Goal: Task Accomplishment & Management: Complete application form

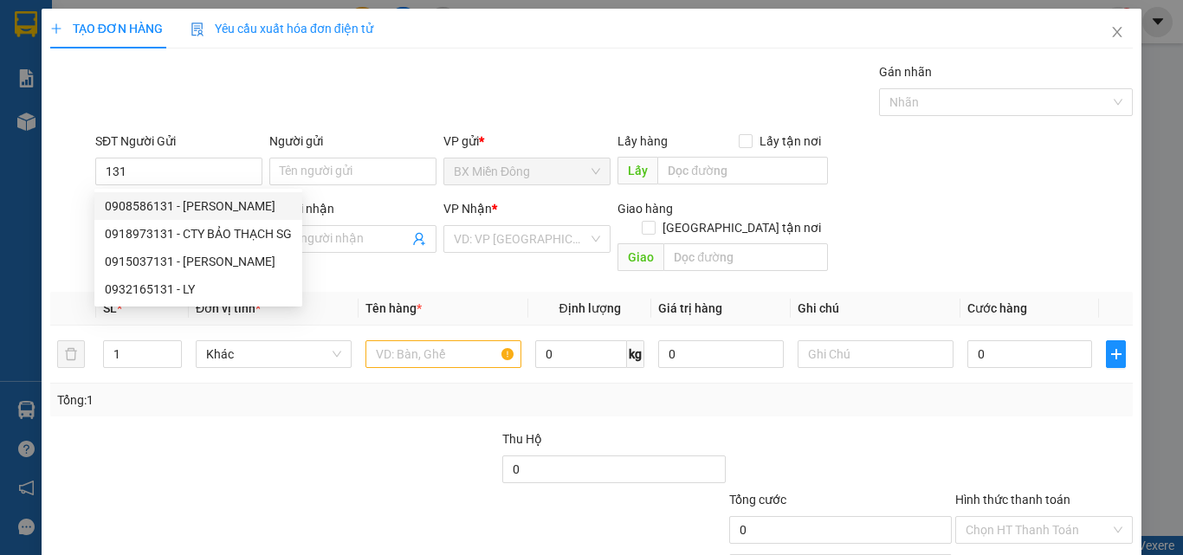
click at [171, 214] on div "0908586131 - [PERSON_NAME]" at bounding box center [198, 206] width 187 height 19
type input "0908586131"
type input "HẢI"
type input "0914500877"
type input "TRUNG"
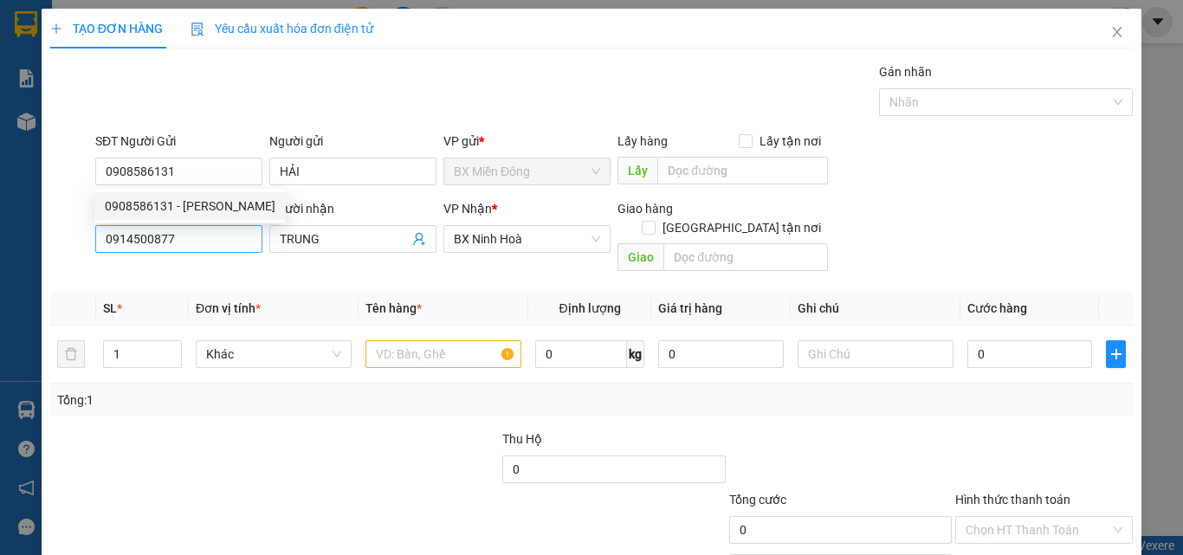
type input "50.000"
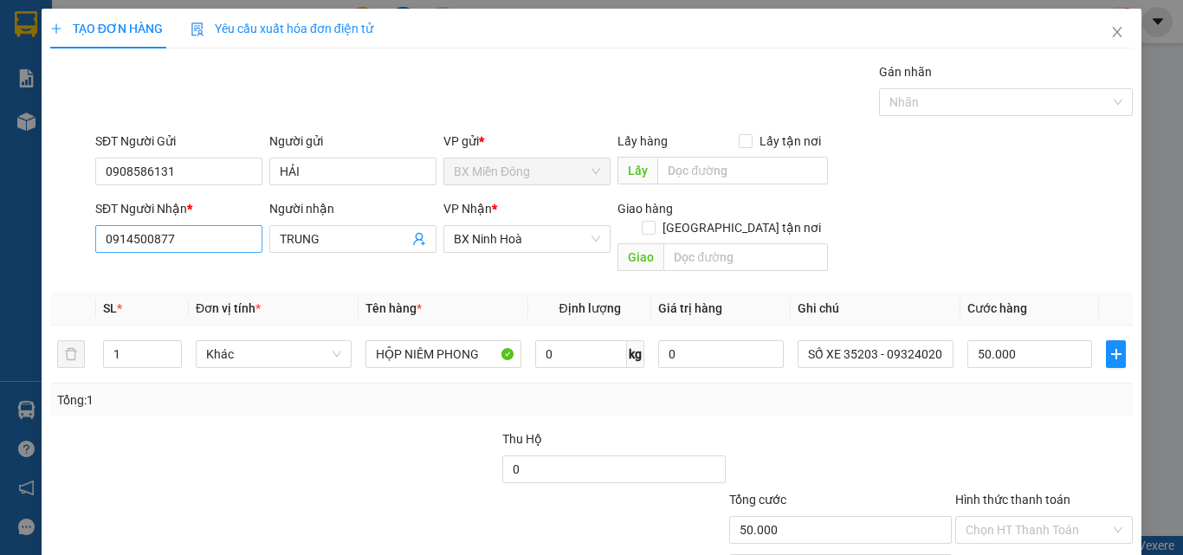
type input "0908586131"
click at [153, 236] on input "0914500877" at bounding box center [178, 239] width 167 height 28
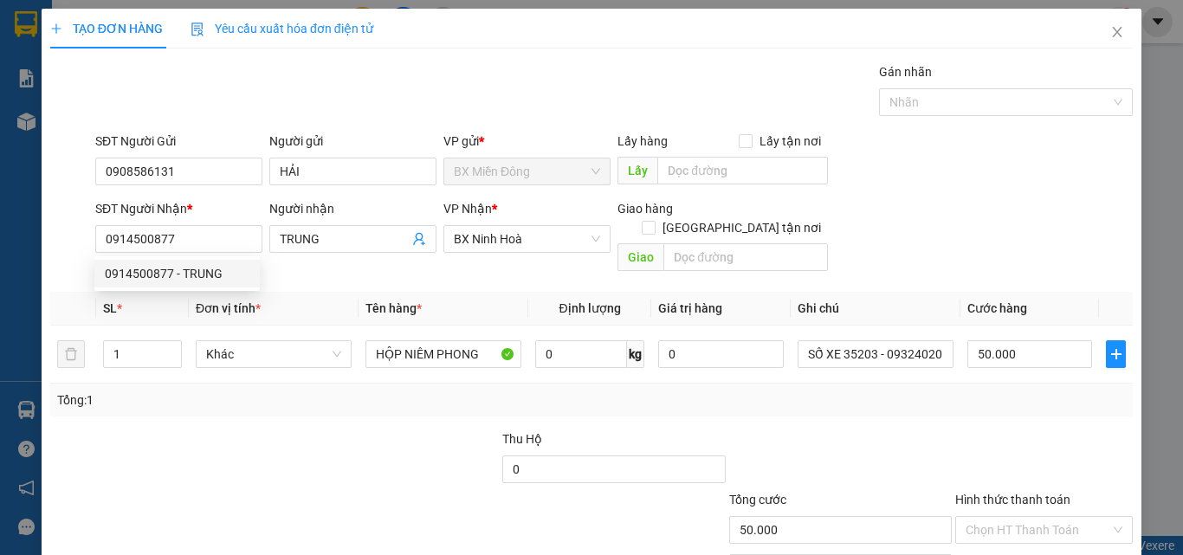
click at [939, 234] on div "SĐT Người Nhận * 0914500877 Người nhận TRUNG VP Nhận * BX Ninh Hoà Giao hàng [G…" at bounding box center [614, 239] width 1044 height 80
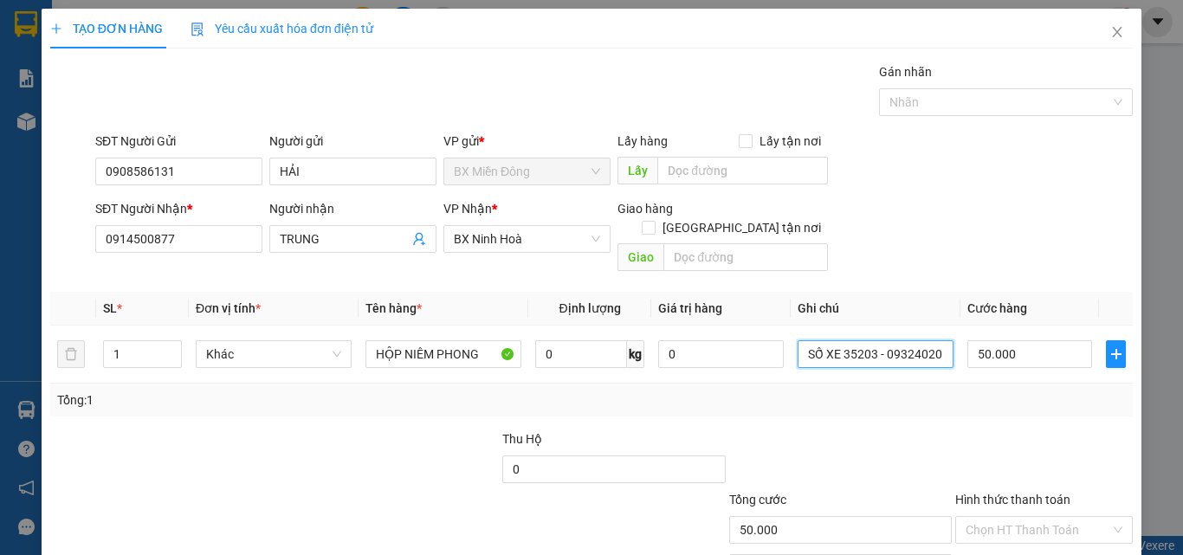
drag, startPoint x: 852, startPoint y: 333, endPoint x: 1006, endPoint y: 365, distance: 156.4
click at [1006, 365] on div "SL * Đơn vị tính * Tên hàng * Định lượng Giá trị hàng Ghi chú Cước hàng 1 Khác …" at bounding box center [591, 354] width 1083 height 125
type input "SỐ XE 35258 - 0907756023"
click at [990, 400] on div "Transit Pickup Surcharge Ids Transit Deliver Surcharge Ids Transit Deliver Surc…" at bounding box center [591, 344] width 1083 height 564
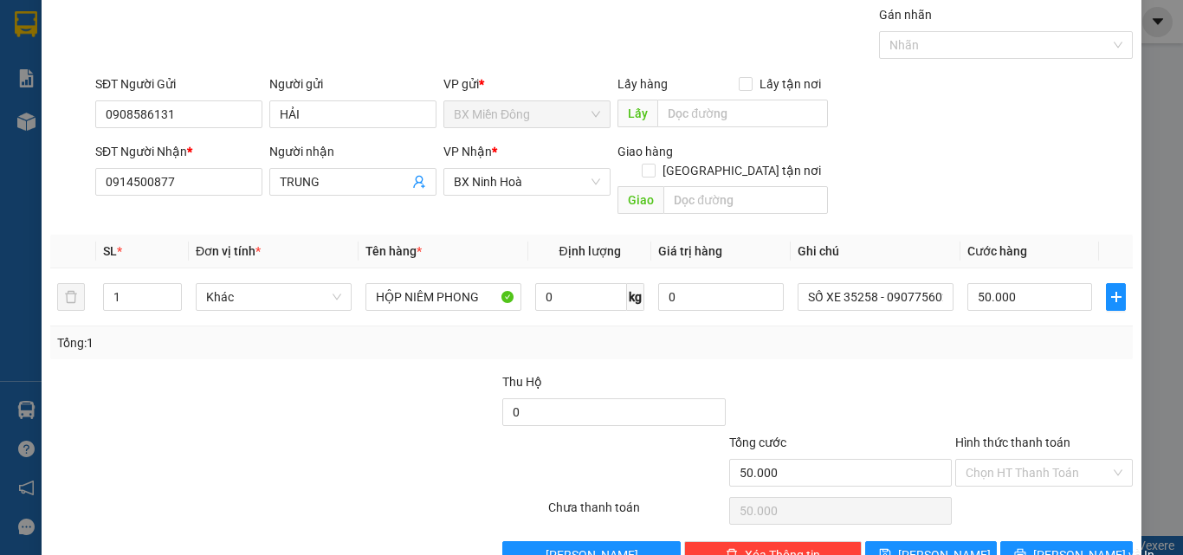
scroll to position [86, 0]
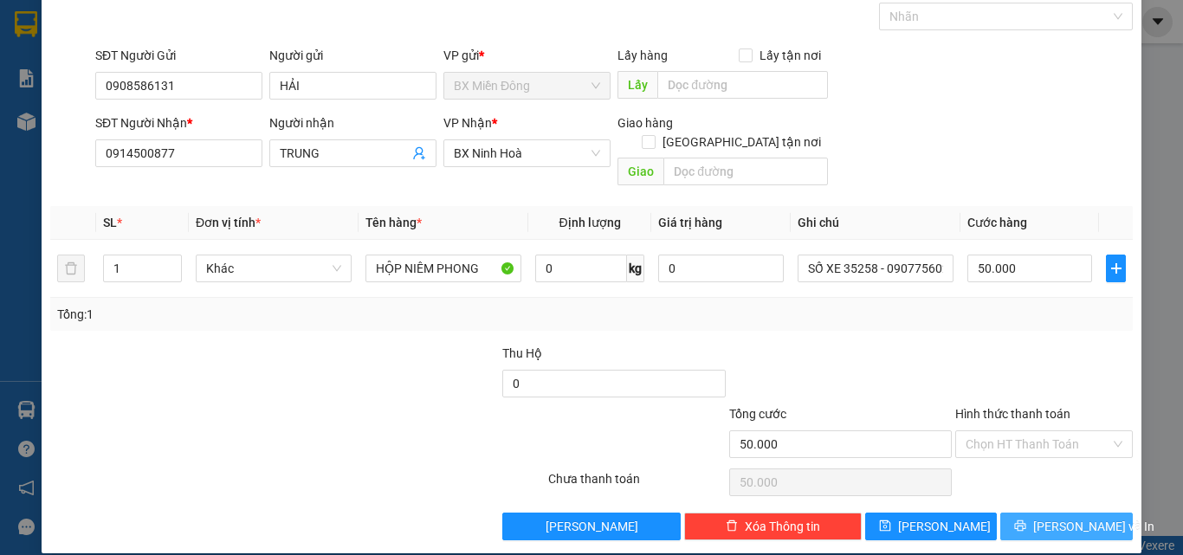
click at [1027, 513] on button "[PERSON_NAME] và In" at bounding box center [1066, 527] width 133 height 28
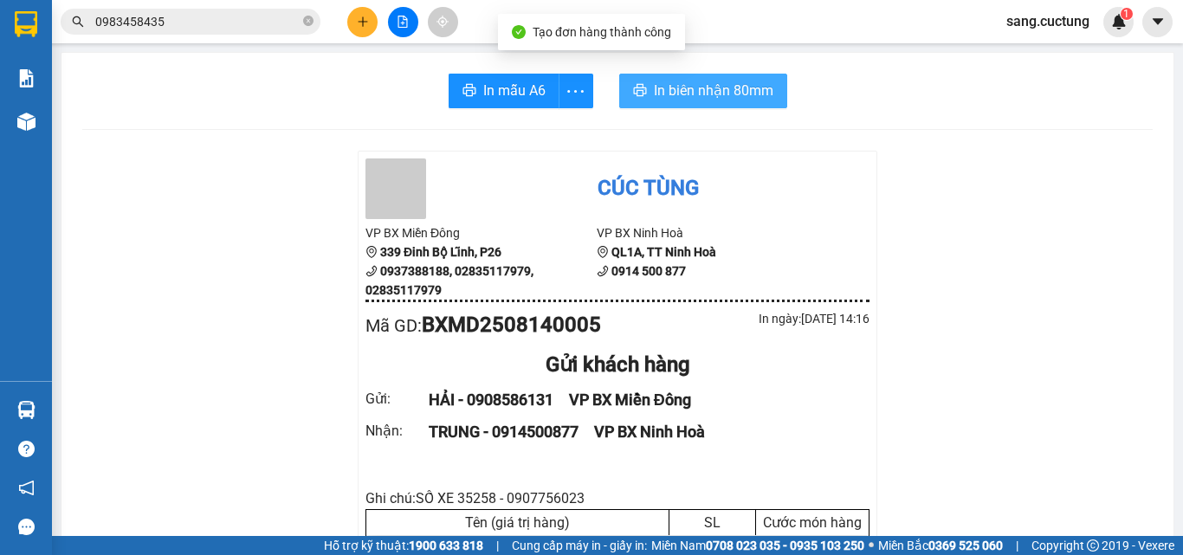
drag, startPoint x: 750, startPoint y: 85, endPoint x: 766, endPoint y: 111, distance: 30.3
click at [749, 85] on span "In biên nhận 80mm" at bounding box center [714, 91] width 120 height 22
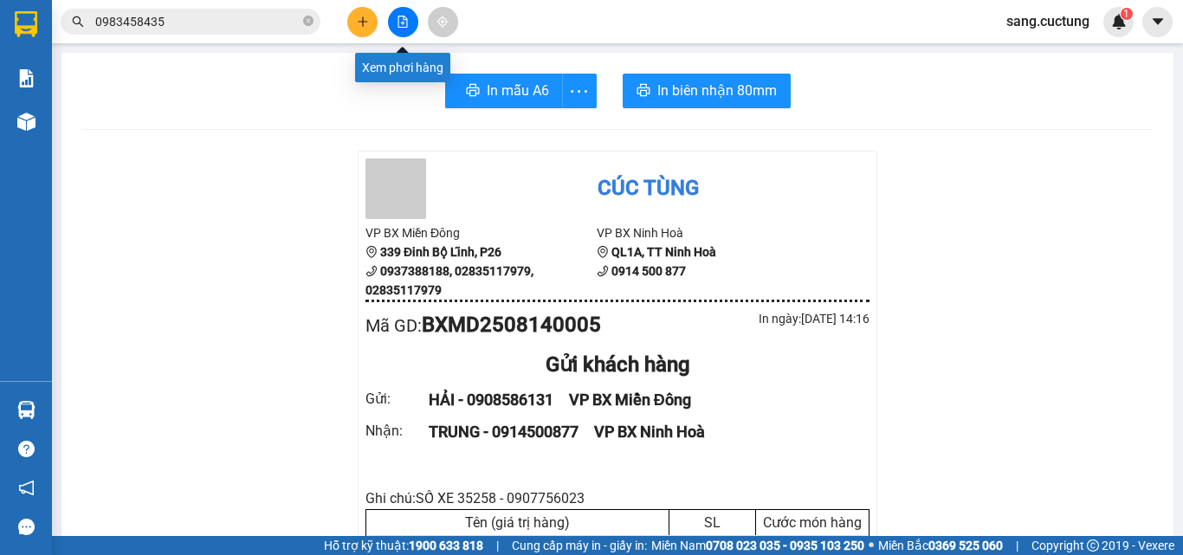
click at [365, 17] on icon "plus" at bounding box center [363, 22] width 12 height 12
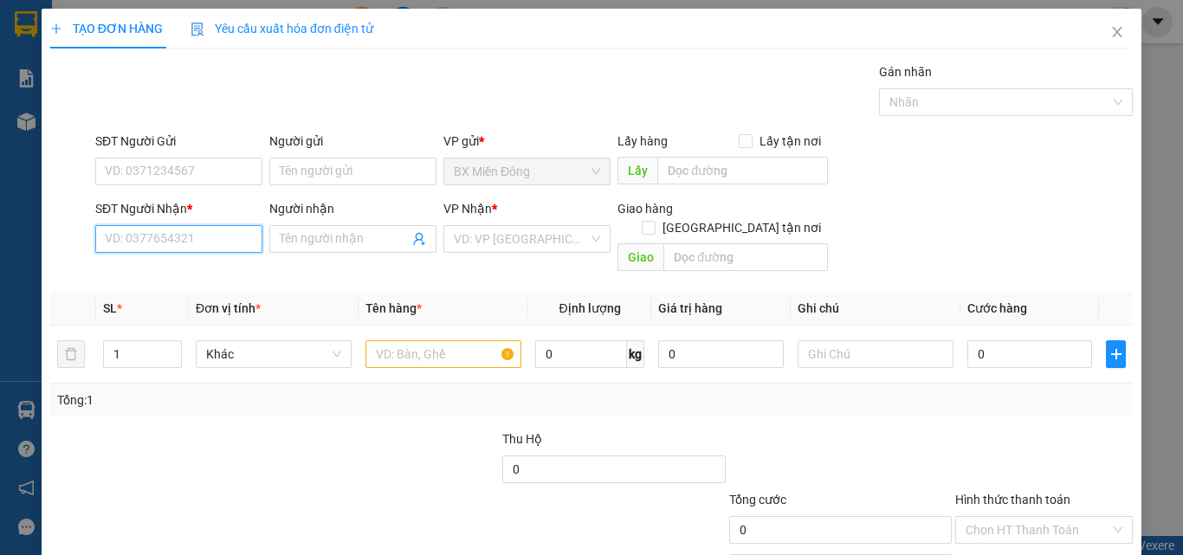
click at [146, 245] on input "SĐT Người Nhận *" at bounding box center [178, 239] width 167 height 28
type input "0905331646"
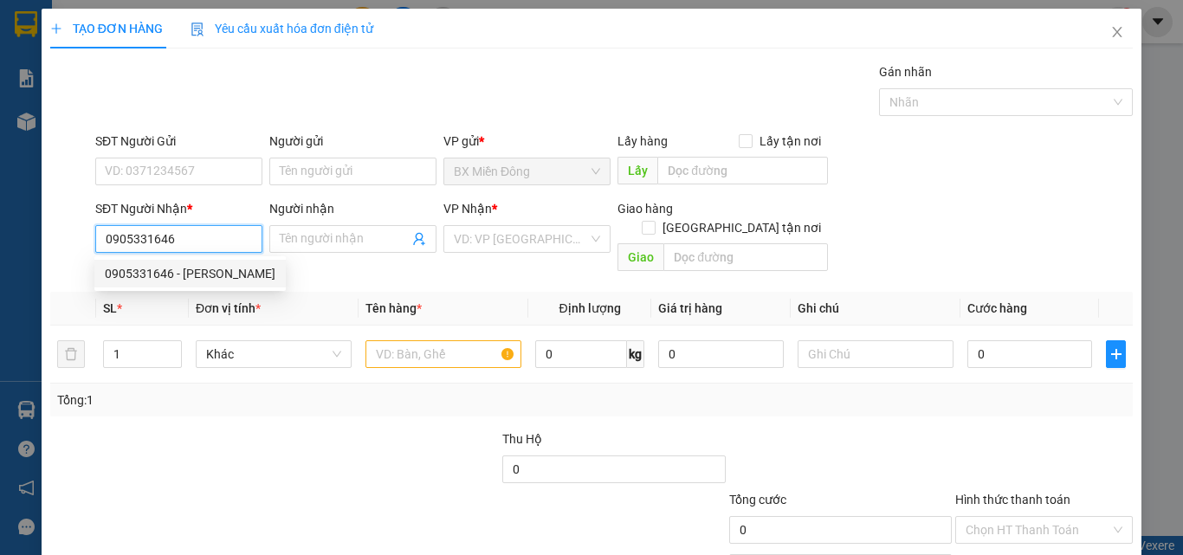
click at [158, 281] on div "0905331646 - [PERSON_NAME]" at bounding box center [190, 273] width 171 height 19
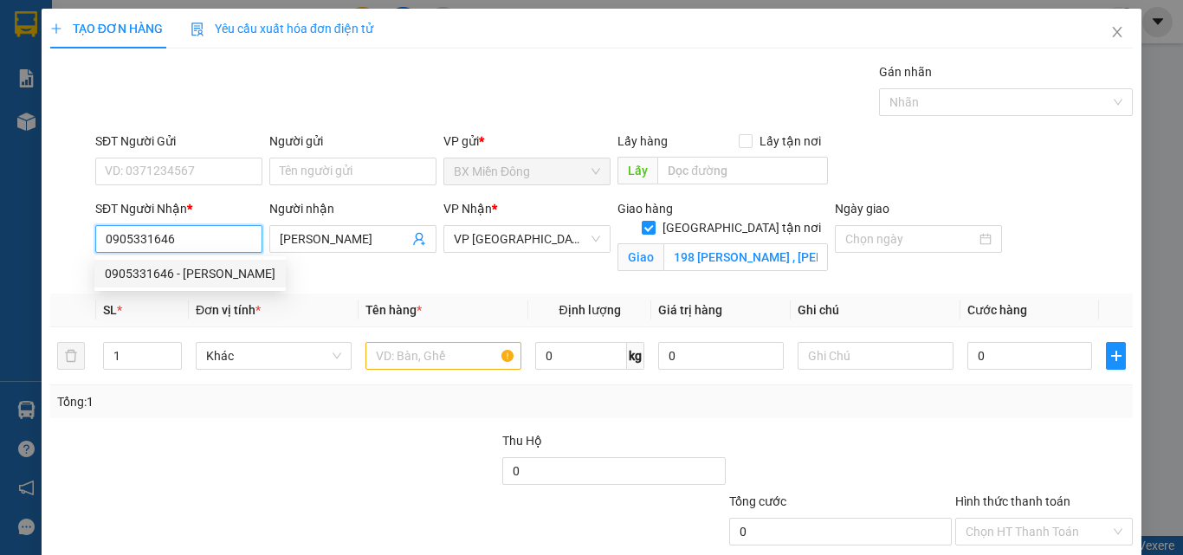
type input "[PERSON_NAME]"
checkbox input "true"
type input "198 [PERSON_NAME] , [PERSON_NAME] , [GEOGRAPHIC_DATA]"
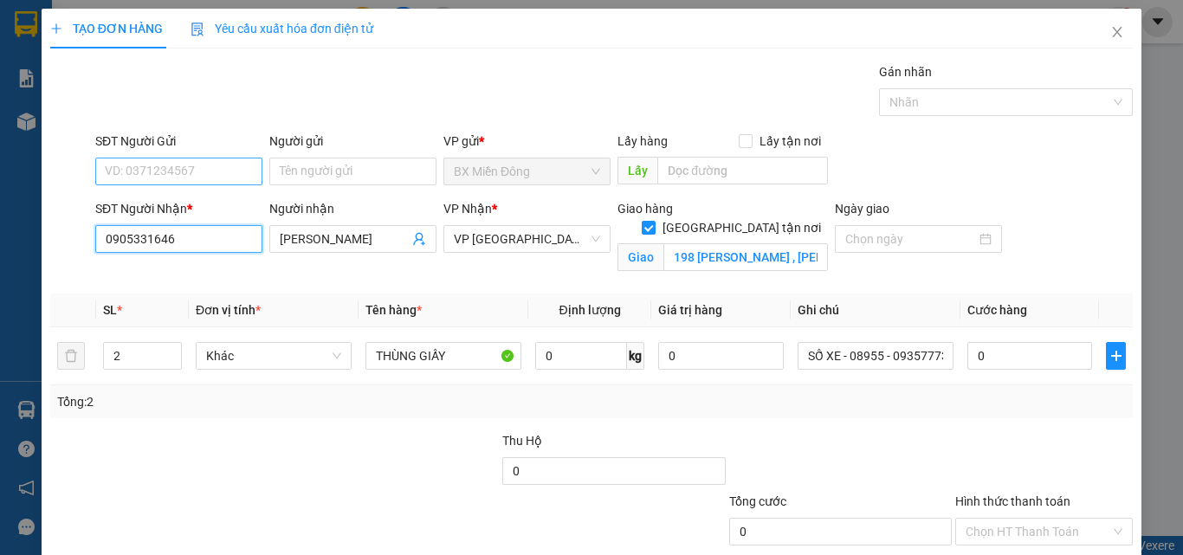
type input "0905331646"
click at [170, 173] on input "SĐT Người Gửi" at bounding box center [178, 172] width 167 height 28
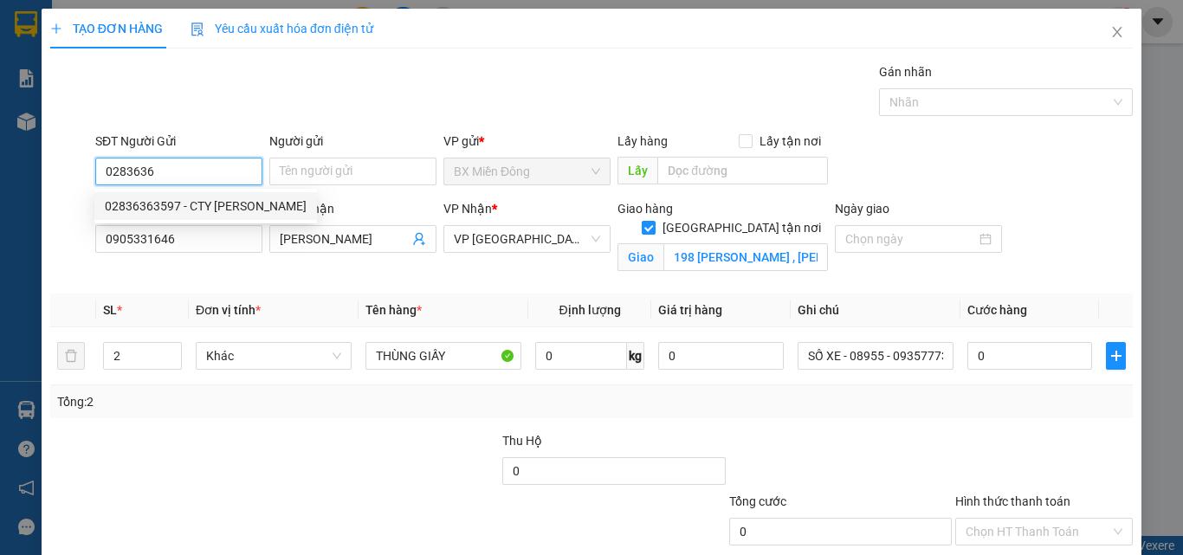
click at [187, 199] on div "02836363597 - CTY [PERSON_NAME]" at bounding box center [206, 206] width 202 height 19
type input "02836363597"
type input "CTY [PERSON_NAME]"
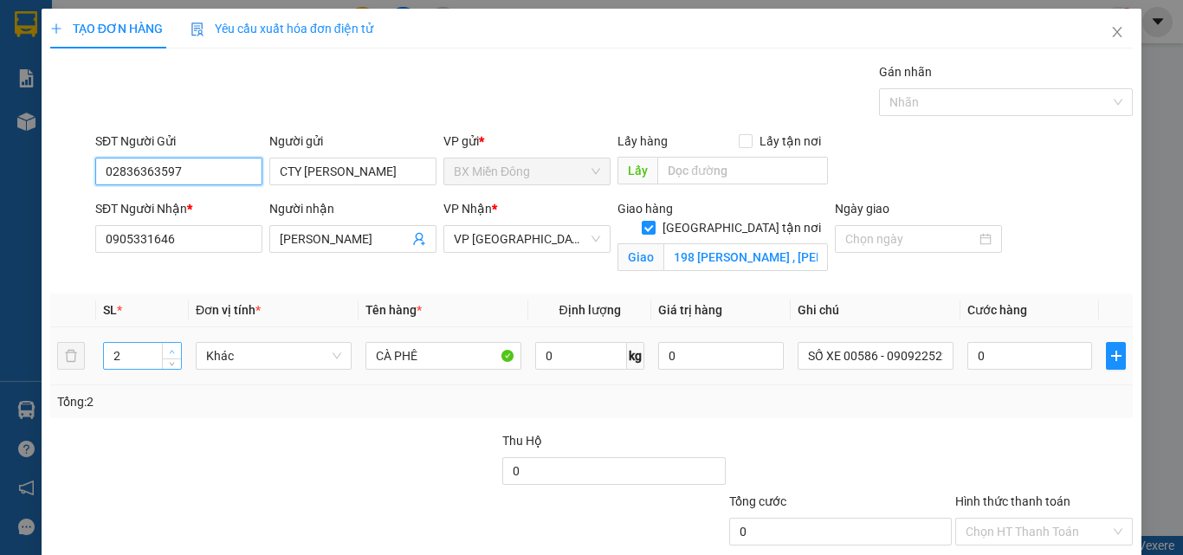
type input "02836363597"
click at [167, 348] on span "up" at bounding box center [172, 351] width 10 height 10
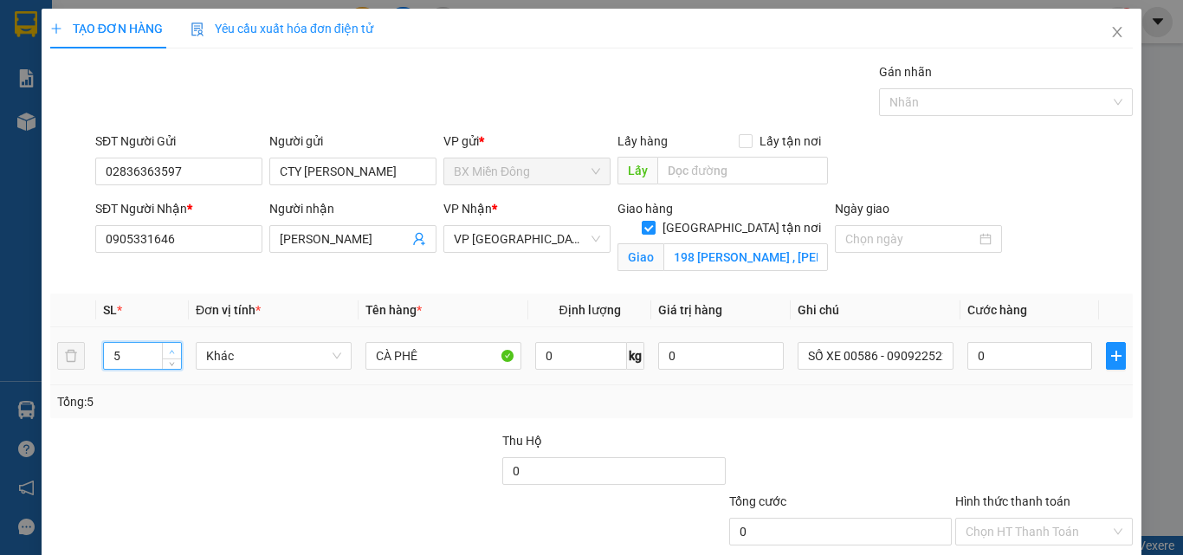
type input "6"
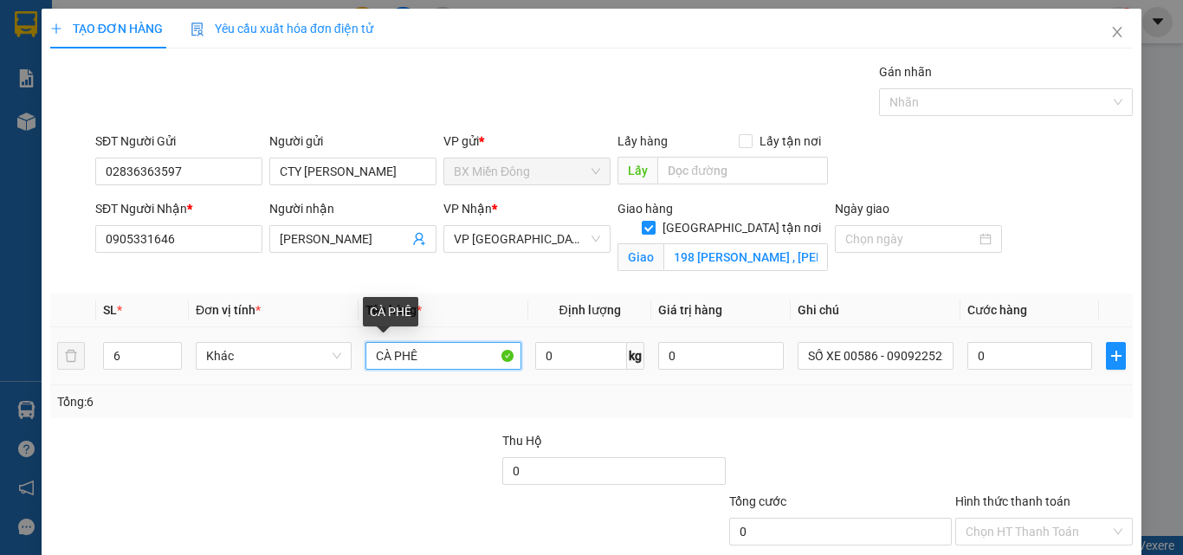
click at [418, 357] on input "CÀ PHÊ" at bounding box center [443, 356] width 156 height 28
type input "THÙNG GIẤY"
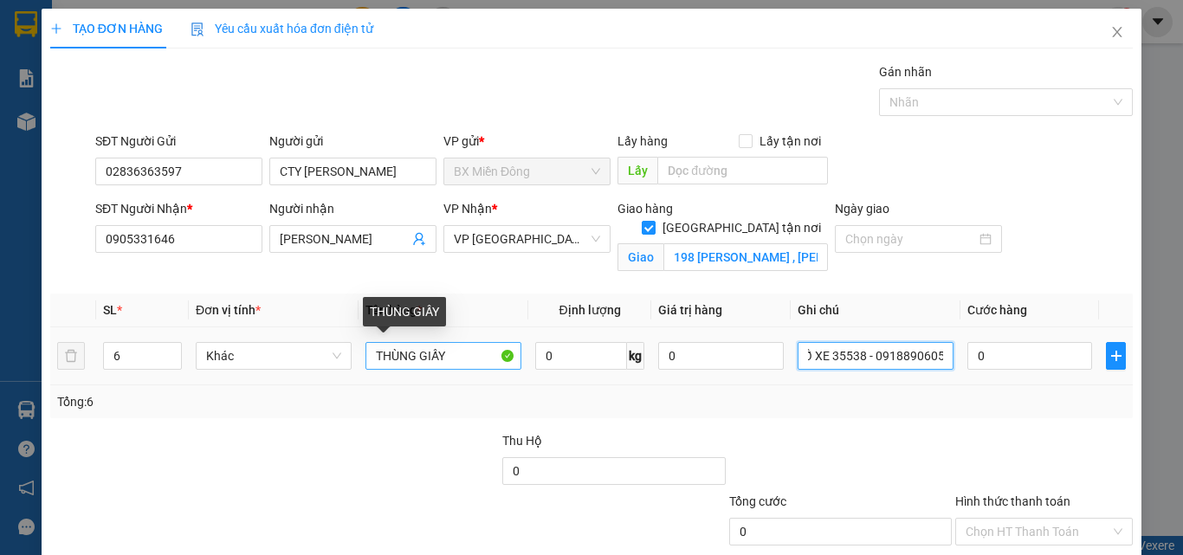
type input "SỐ XE 35538 - 0918890605"
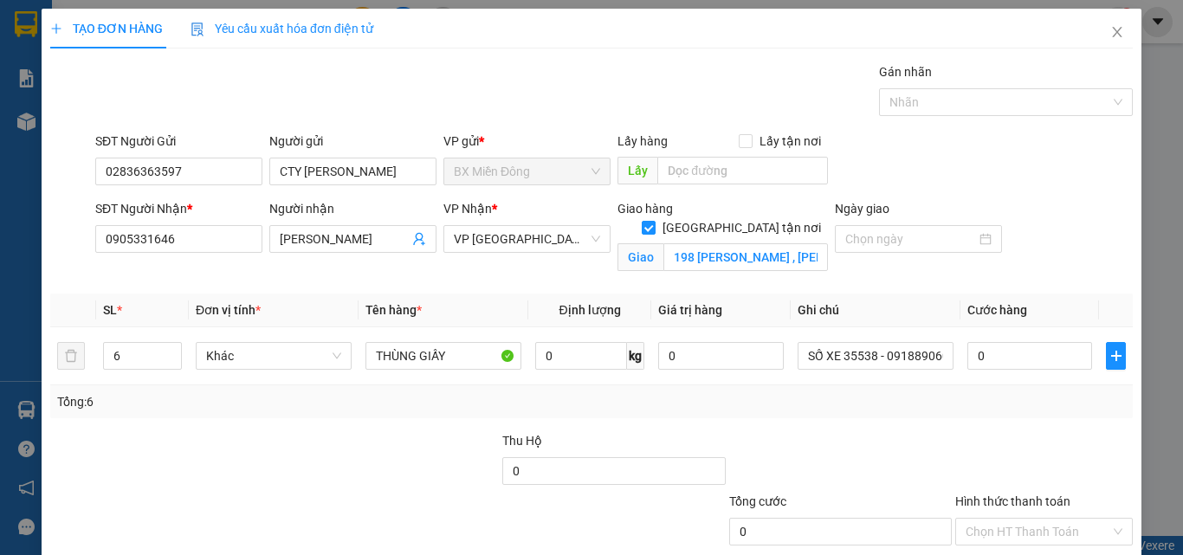
click at [1025, 498] on label "Hình thức thanh toán" at bounding box center [1012, 502] width 115 height 14
click at [1025, 519] on input "Hình thức thanh toán" at bounding box center [1038, 532] width 145 height 26
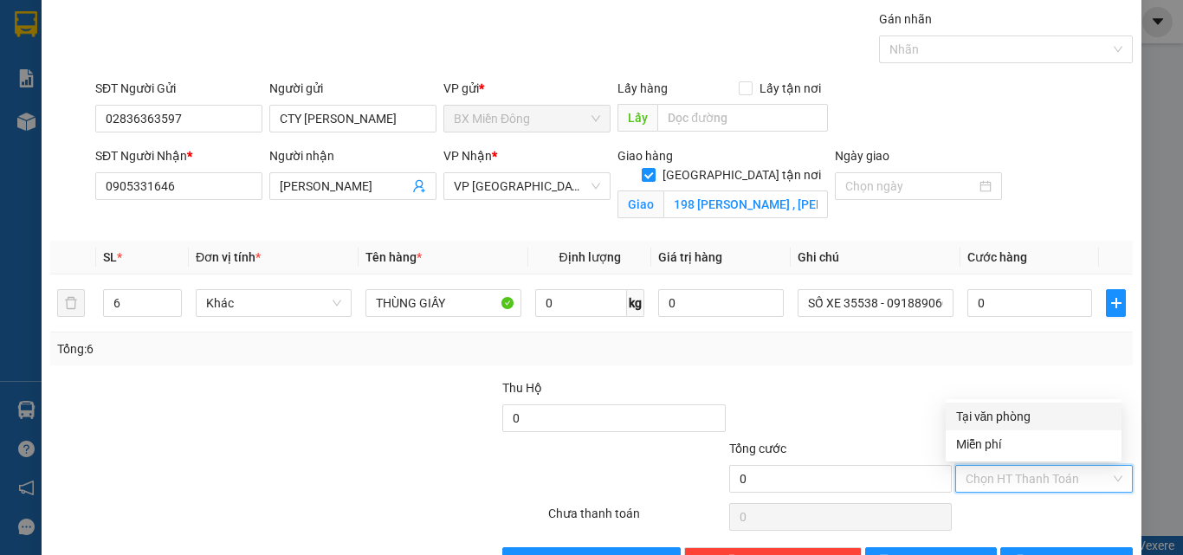
scroll to position [107, 0]
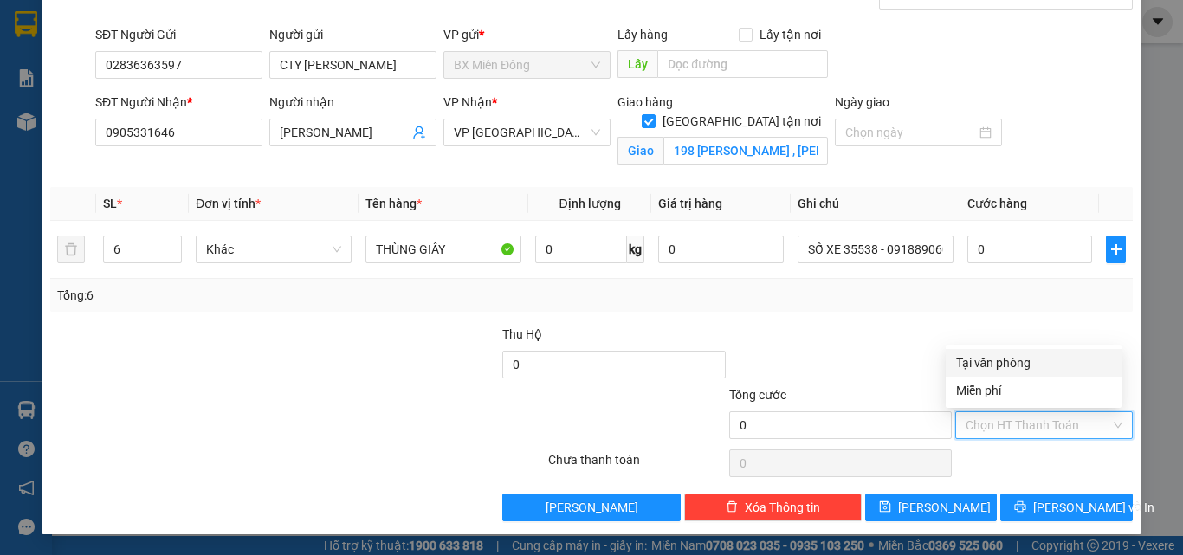
click at [1031, 419] on input "Hình thức thanh toán" at bounding box center [1038, 425] width 145 height 26
click at [986, 378] on div "Miễn phí" at bounding box center [1034, 391] width 176 height 28
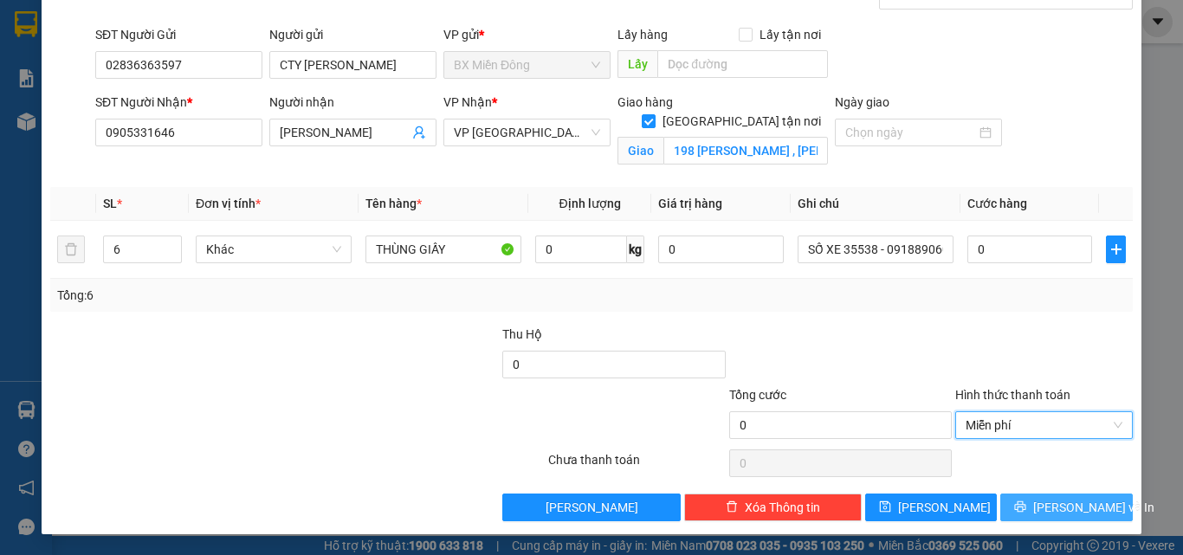
click at [1044, 513] on span "[PERSON_NAME] và In" at bounding box center [1093, 507] width 121 height 19
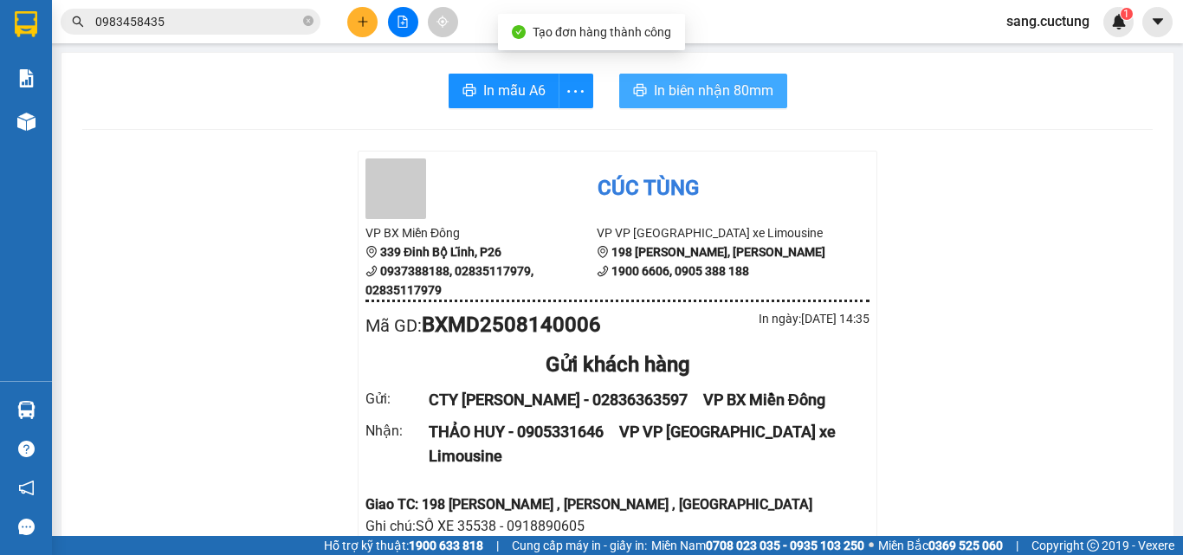
click at [731, 94] on span "In biên nhận 80mm" at bounding box center [714, 91] width 120 height 22
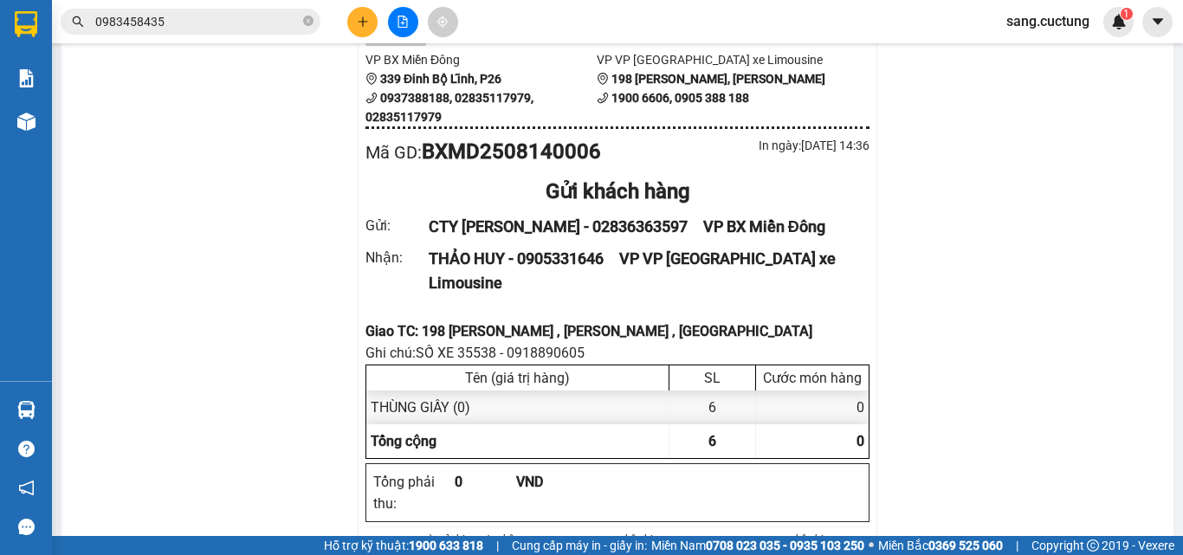
scroll to position [260, 0]
